Goal: Find specific page/section: Find specific page/section

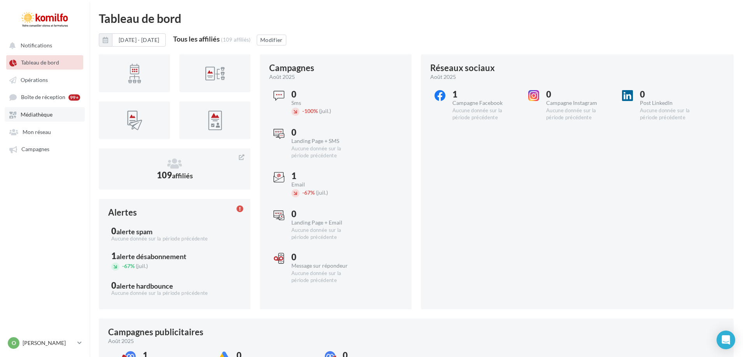
click at [40, 111] on link "Médiathèque" at bounding box center [45, 114] width 80 height 14
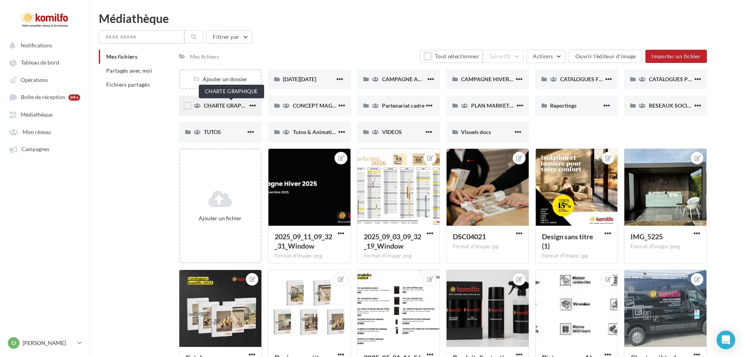
click at [233, 107] on span "CHARTE GRAPHIQUE" at bounding box center [231, 105] width 54 height 7
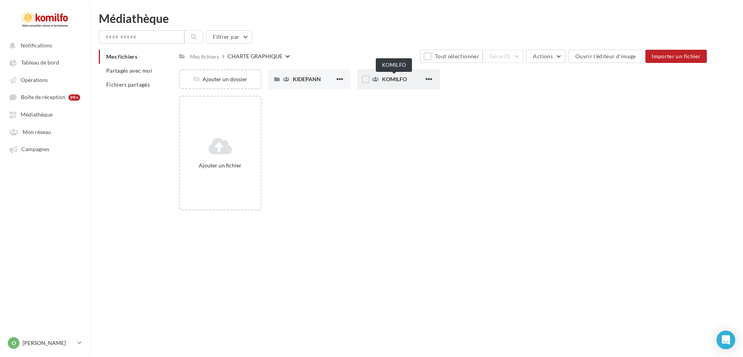
click at [399, 77] on span "KOMILFO" at bounding box center [394, 79] width 25 height 7
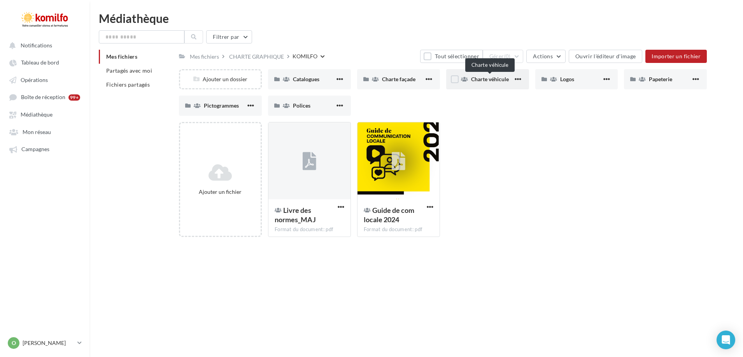
click at [504, 79] on span "Charte véhicule" at bounding box center [490, 79] width 38 height 7
